Goal: Obtain resource: Download file/media

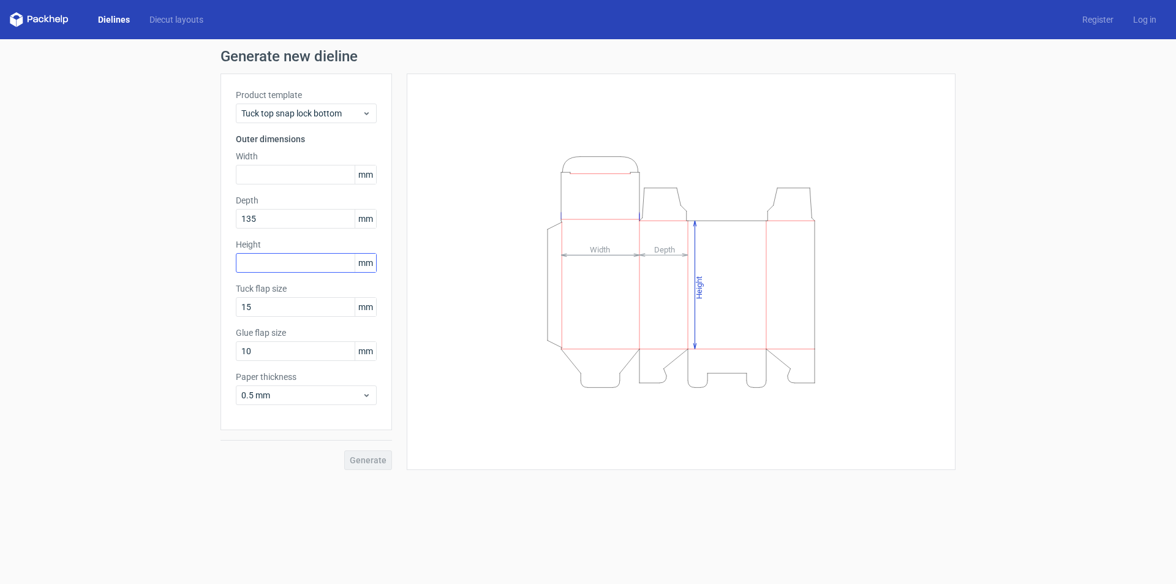
click at [291, 261] on input "text" at bounding box center [306, 263] width 141 height 20
click at [280, 173] on input "text" at bounding box center [306, 175] width 141 height 20
type input "180"
type input "140"
type input "180"
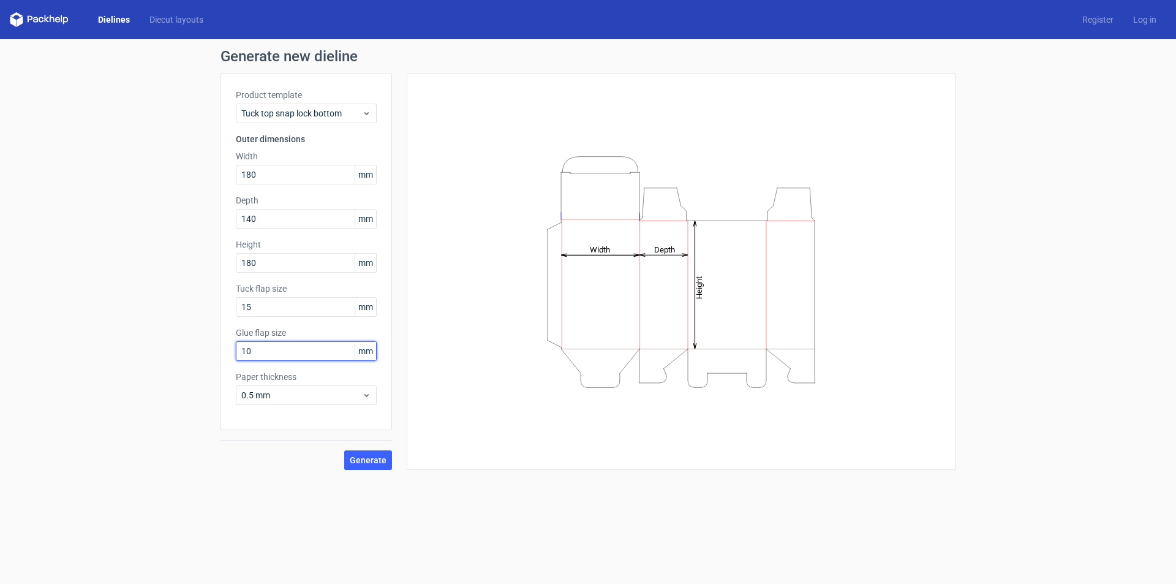
drag, startPoint x: 244, startPoint y: 349, endPoint x: 288, endPoint y: 357, distance: 44.8
click at [288, 357] on input "10" at bounding box center [306, 351] width 141 height 20
type input "15"
click at [288, 398] on span "0.5 mm" at bounding box center [301, 395] width 121 height 12
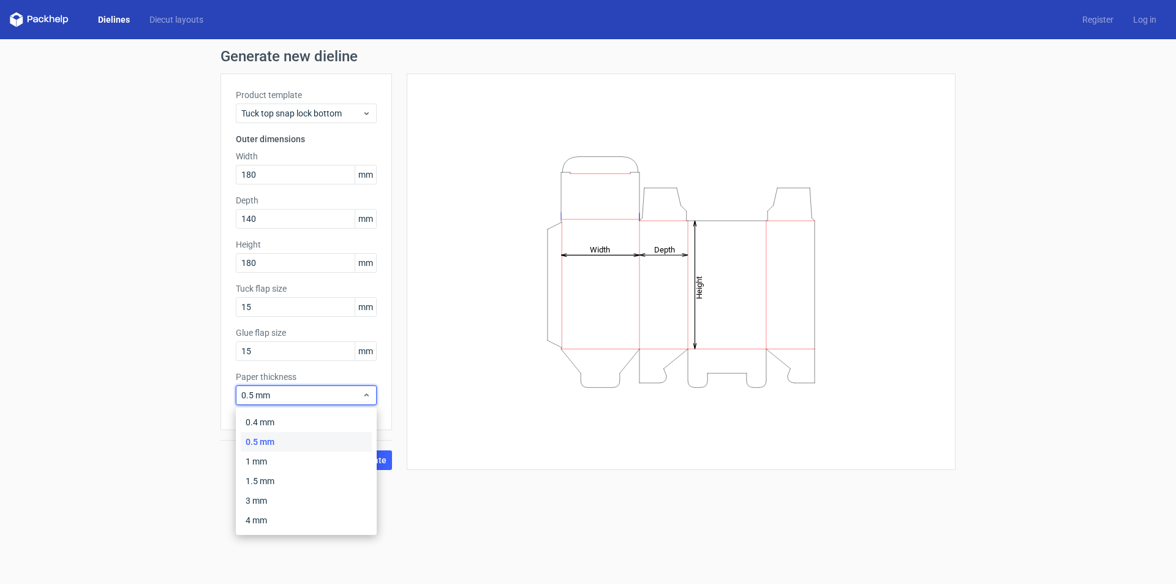
click at [426, 432] on div "Height Depth Width" at bounding box center [681, 272] width 518 height 366
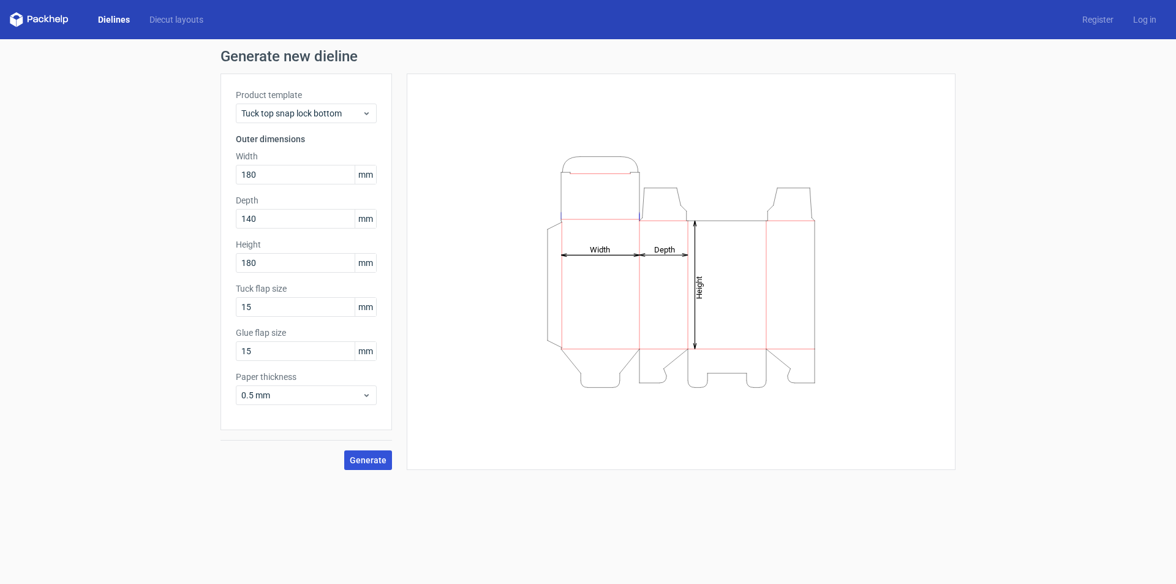
click at [369, 459] on span "Generate" at bounding box center [368, 460] width 37 height 9
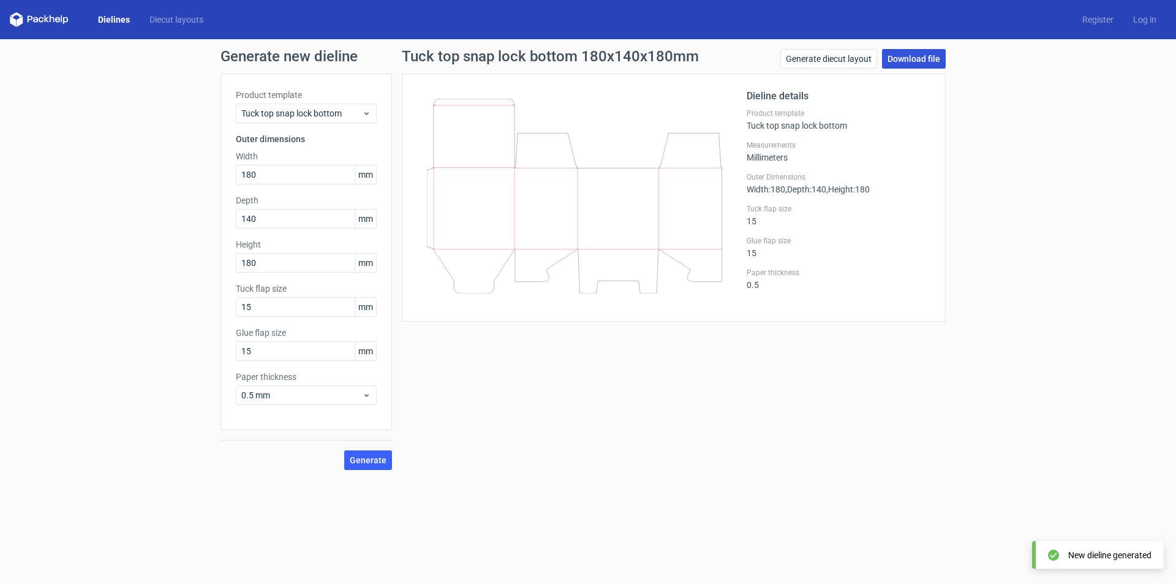
click at [923, 62] on link "Download file" at bounding box center [914, 59] width 64 height 20
